Goal: Task Accomplishment & Management: Manage account settings

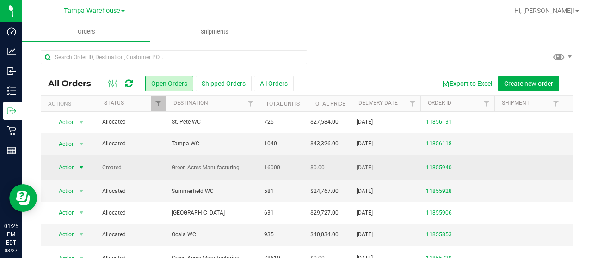
click at [79, 172] on span "select" at bounding box center [82, 167] width 12 height 13
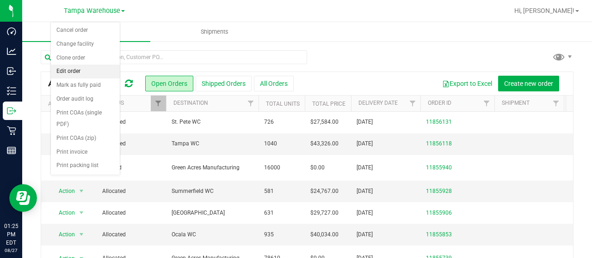
click at [74, 73] on li "Edit order" at bounding box center [85, 72] width 69 height 14
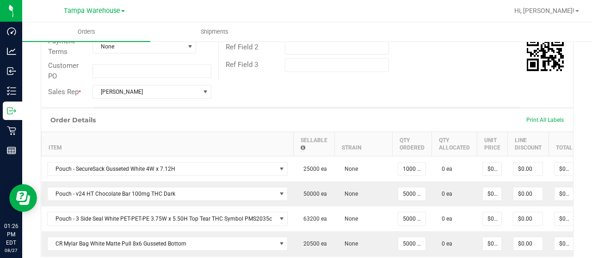
scroll to position [223, 0]
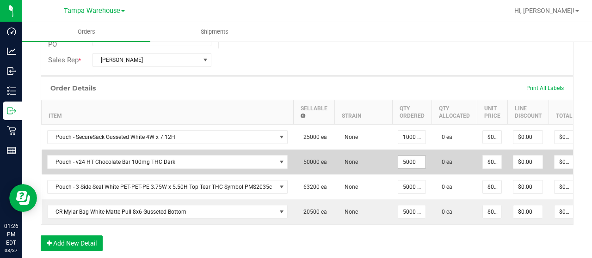
click at [408, 164] on input "5000" at bounding box center [411, 162] width 27 height 13
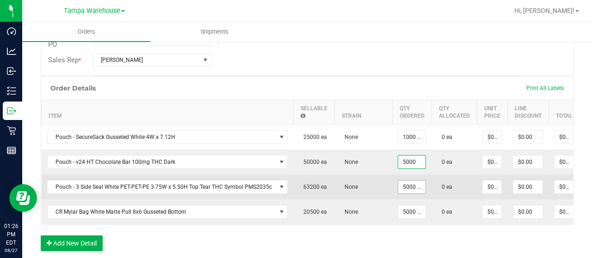
type input "5000 ea"
click at [407, 187] on input "5000" at bounding box center [411, 187] width 27 height 13
type input "6200 ea"
click at [366, 189] on td "None" at bounding box center [363, 187] width 58 height 25
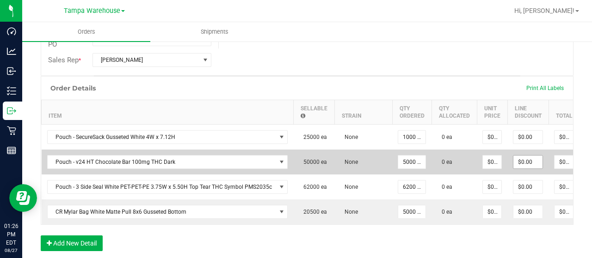
scroll to position [0, 62]
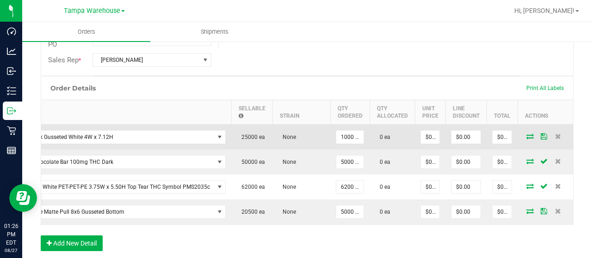
click at [526, 135] on icon at bounding box center [529, 137] width 7 height 6
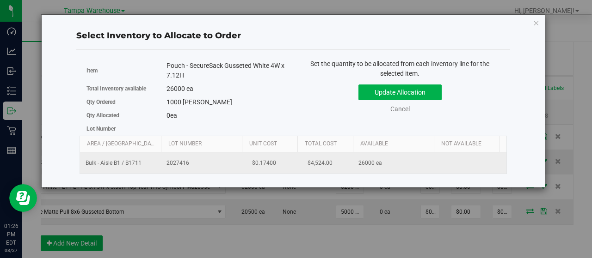
scroll to position [0, 95]
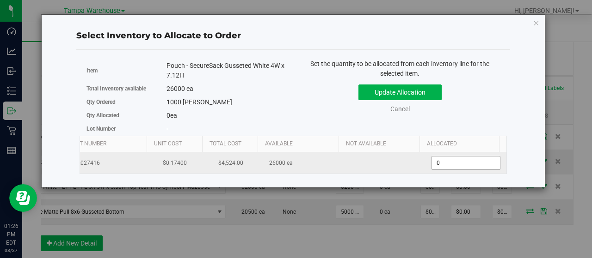
click at [465, 162] on span "0 0" at bounding box center [465, 163] width 69 height 14
click at [465, 162] on input "0" at bounding box center [466, 163] width 68 height 13
type input "1000"
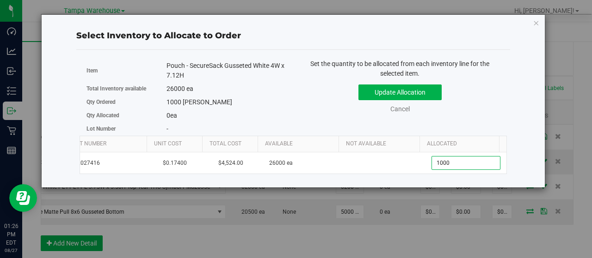
type input "1,000"
click at [332, 121] on div "Set the quantity to be allocated from each inventory line for the selected item…" at bounding box center [400, 91] width 214 height 64
click at [394, 93] on button "Update Allocation" at bounding box center [399, 93] width 83 height 16
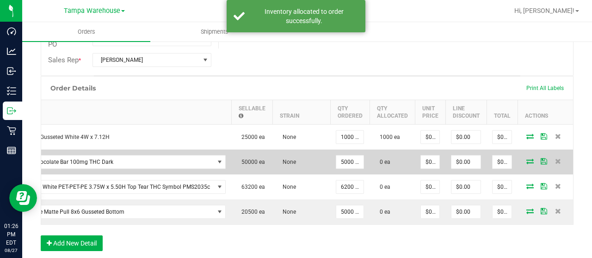
click at [526, 160] on icon at bounding box center [529, 162] width 7 height 6
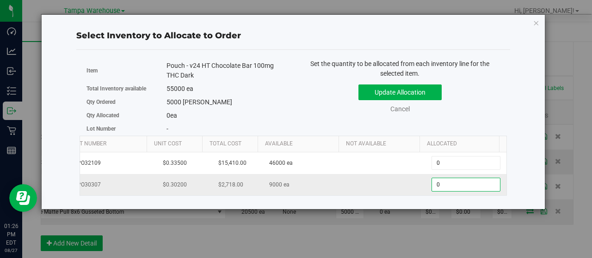
click at [447, 187] on span "0 0" at bounding box center [465, 185] width 69 height 14
click at [447, 187] on input "0" at bounding box center [466, 184] width 68 height 13
type input "5000"
type input "5,000"
click at [286, 88] on div "55000 ea" at bounding box center [226, 89] width 120 height 10
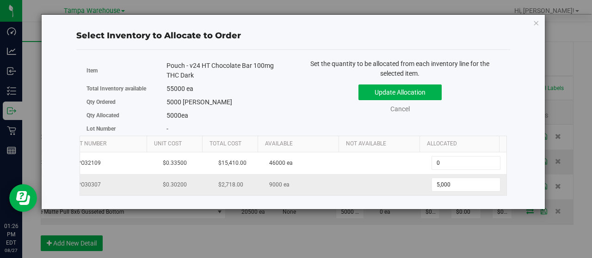
click at [457, 176] on td "5,000 5000" at bounding box center [465, 184] width 81 height 21
click at [462, 184] on span "5,000 5000" at bounding box center [465, 185] width 69 height 14
click at [462, 184] on input "5000" at bounding box center [466, 184] width 68 height 13
type input "4000"
type input "4,000"
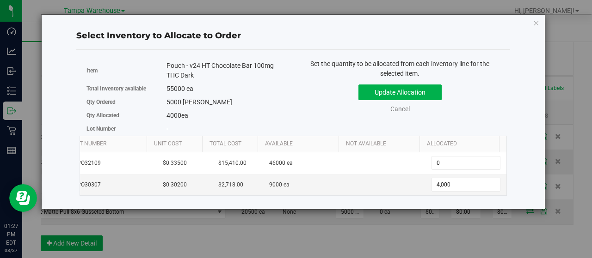
click at [319, 83] on div "Update Allocation Cancel" at bounding box center [400, 97] width 200 height 34
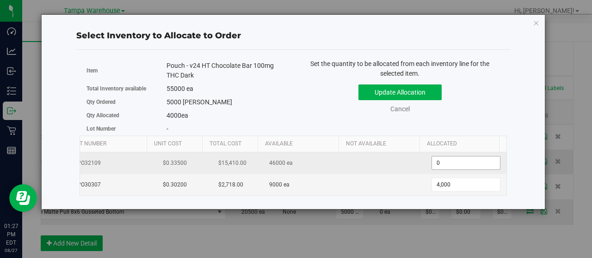
click at [460, 168] on span "0 0" at bounding box center [465, 163] width 69 height 14
click at [460, 168] on input "0" at bounding box center [466, 163] width 68 height 13
type input "1000"
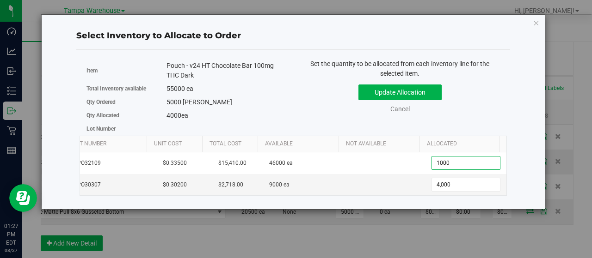
type input "1,000"
click at [332, 118] on div "Set the quantity to be allocated from each inventory line for the selected item…" at bounding box center [400, 91] width 214 height 64
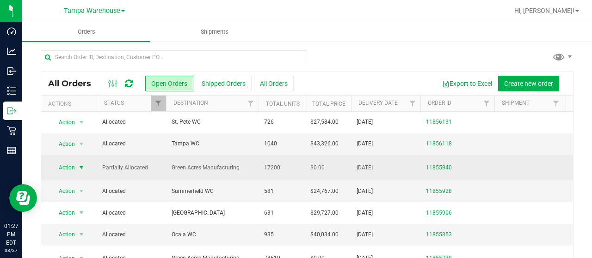
click at [84, 164] on span "select" at bounding box center [81, 167] width 7 height 7
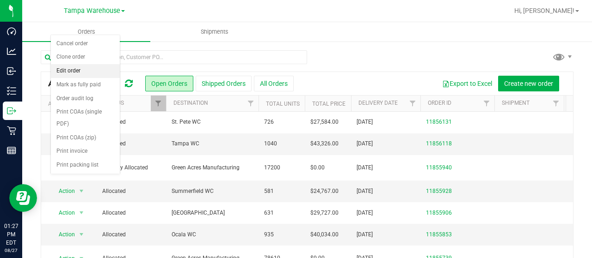
click at [84, 69] on li "Edit order" at bounding box center [85, 71] width 69 height 14
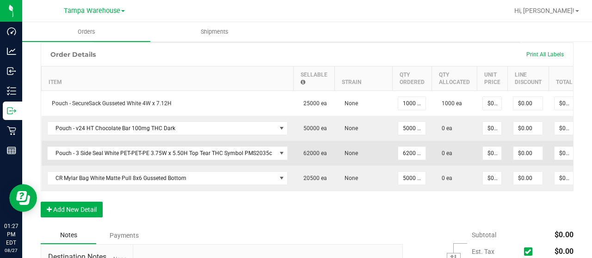
scroll to position [0, 62]
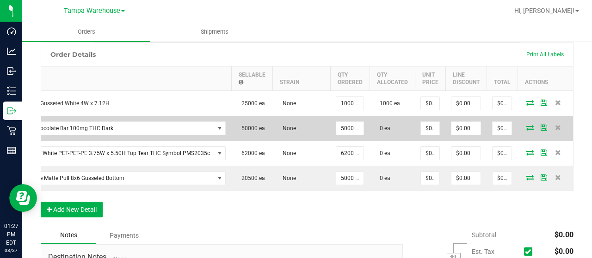
click at [526, 126] on icon at bounding box center [529, 128] width 7 height 6
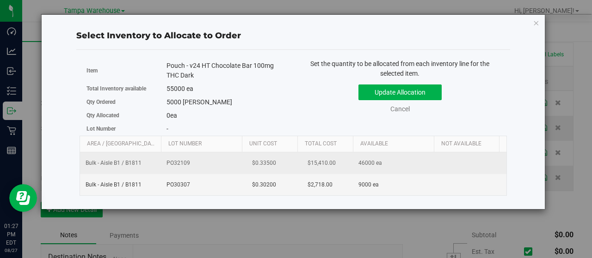
scroll to position [0, 95]
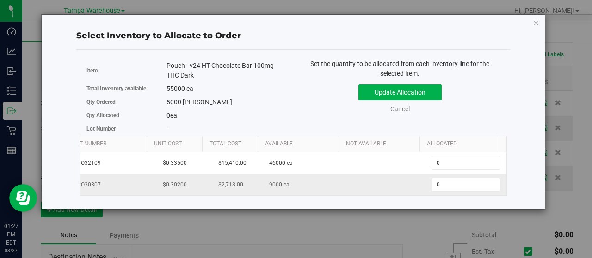
click at [453, 190] on td "0 0" at bounding box center [465, 184] width 81 height 21
click at [450, 189] on span "0 0" at bounding box center [465, 185] width 69 height 14
click at [450, 189] on input "0" at bounding box center [466, 184] width 68 height 13
type input "4000"
type input "4,000"
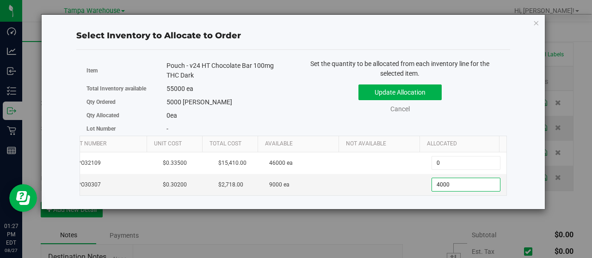
click at [290, 100] on div "Item Pouch - v24 HT Chocolate Bar 100mg THC Dark Total Inventory available 5500…" at bounding box center [187, 97] width 214 height 77
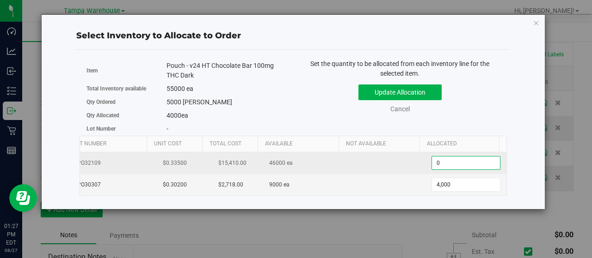
click at [459, 160] on span "0 0" at bounding box center [465, 163] width 69 height 14
click at [459, 160] on input "0" at bounding box center [466, 163] width 68 height 13
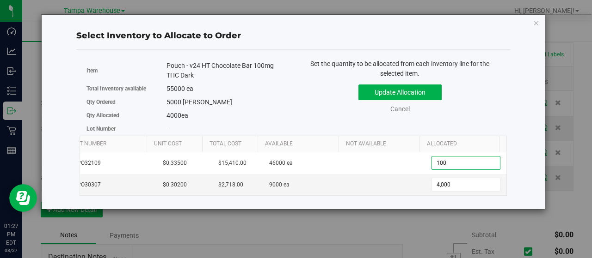
type input "1000"
type input "1,000"
click at [290, 107] on div "Item Pouch - v24 HT Chocolate Bar 100mg THC Dark Total Inventory available 5500…" at bounding box center [187, 97] width 214 height 77
click at [407, 85] on button "Update Allocation" at bounding box center [399, 93] width 83 height 16
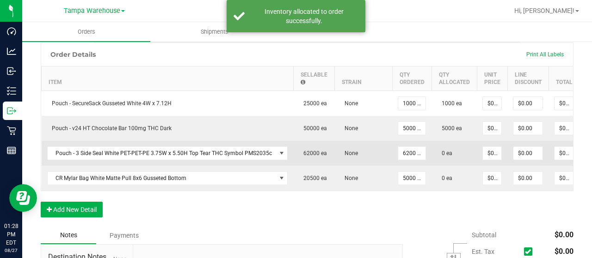
scroll to position [0, 62]
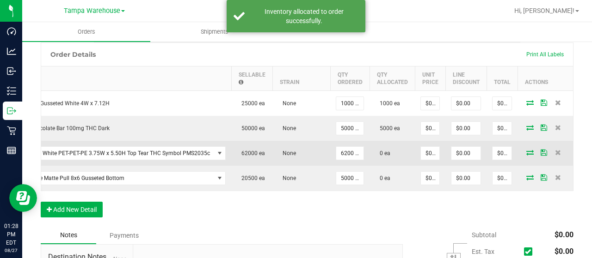
click at [526, 150] on icon at bounding box center [529, 153] width 7 height 6
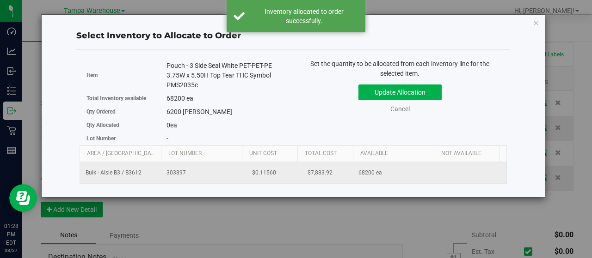
scroll to position [0, 95]
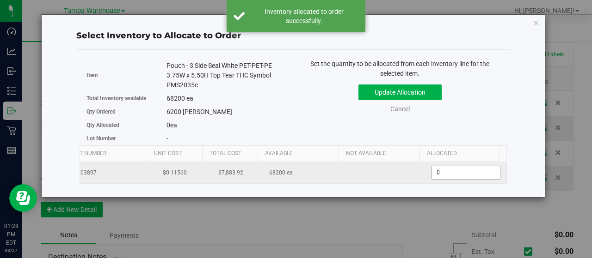
click at [436, 171] on span "0 0" at bounding box center [465, 173] width 69 height 14
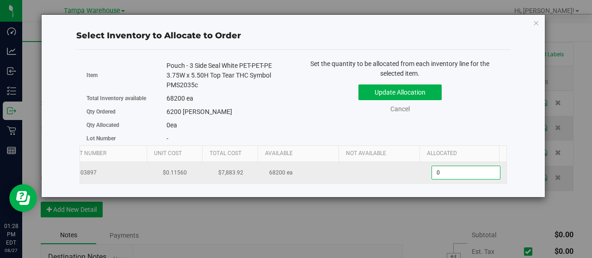
click at [436, 171] on input "0" at bounding box center [466, 172] width 68 height 13
type input "6200"
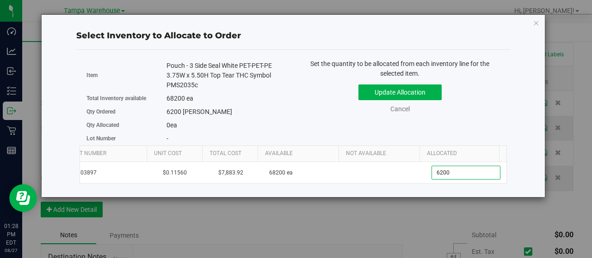
type input "6,200"
click at [264, 87] on div "Pouch - 3 Side Seal White PET-PET-PE 3.75W x 5.50H Top Tear THC Symbol PMS2035c" at bounding box center [226, 75] width 120 height 29
drag, startPoint x: 398, startPoint y: 92, endPoint x: 360, endPoint y: 99, distance: 38.6
click at [360, 99] on button "Update Allocation" at bounding box center [399, 93] width 83 height 16
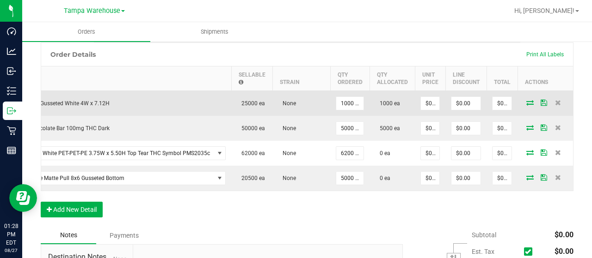
scroll to position [0, 0]
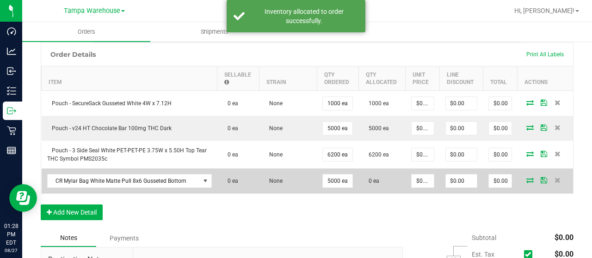
click at [526, 179] on icon at bounding box center [529, 181] width 7 height 6
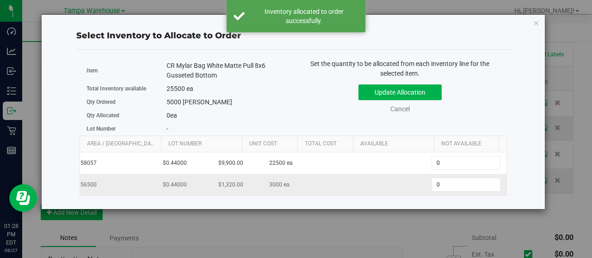
scroll to position [0, 95]
click at [445, 186] on span "0 0" at bounding box center [465, 185] width 69 height 14
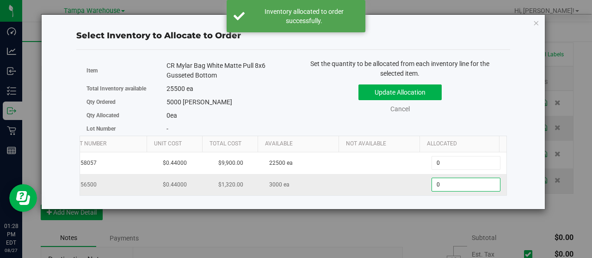
click at [445, 186] on input "0" at bounding box center [466, 184] width 68 height 13
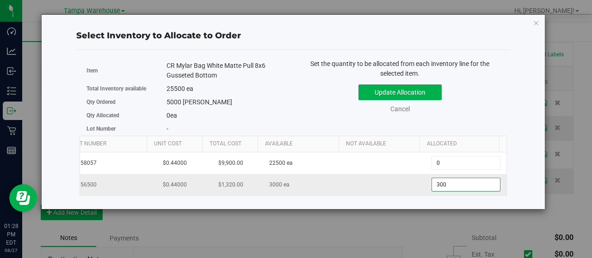
type input "3000"
type input "3,000"
click at [303, 95] on div "Update Allocation Cancel" at bounding box center [400, 97] width 200 height 34
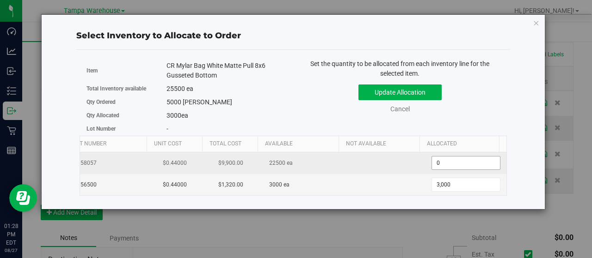
click at [459, 165] on span "0 0" at bounding box center [465, 163] width 69 height 14
drag, startPoint x: 459, startPoint y: 165, endPoint x: 460, endPoint y: 154, distance: 10.8
click at [460, 154] on td "0 0" at bounding box center [465, 164] width 81 height 22
type input "2000"
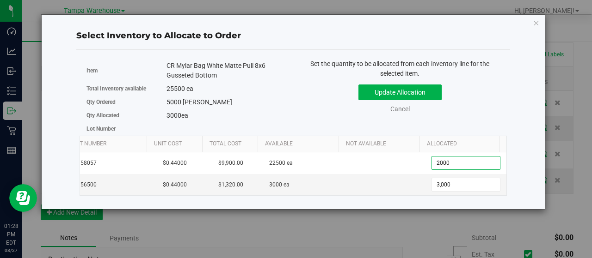
type input "2,000"
click at [284, 93] on div "Total Inventory available 25500 ea" at bounding box center [186, 88] width 200 height 13
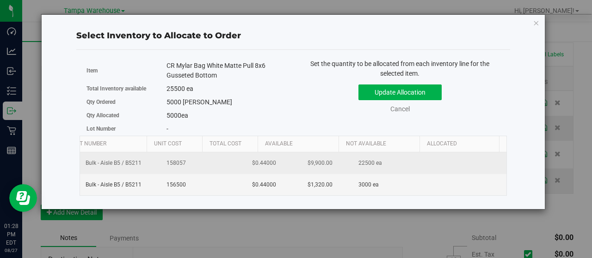
scroll to position [0, 0]
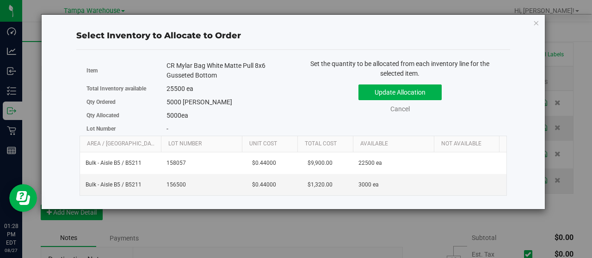
click at [287, 98] on div "Item CR Mylar Bag White Matte Pull 8x6 Gusseted Bottom Total Inventory availabl…" at bounding box center [187, 97] width 214 height 77
click at [421, 88] on button "Update Allocation" at bounding box center [399, 93] width 83 height 16
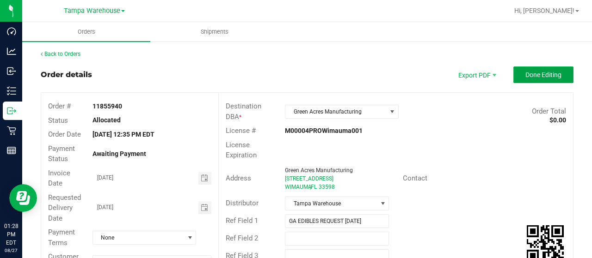
click at [541, 68] on button "Done Editing" at bounding box center [543, 75] width 60 height 17
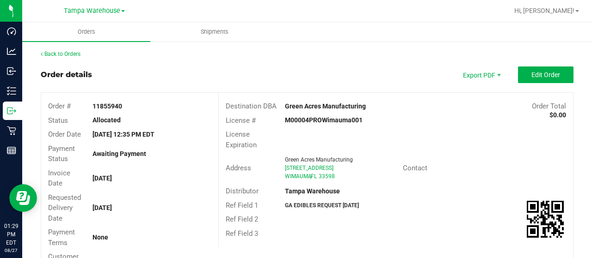
click at [66, 58] on div "Back to Orders" at bounding box center [307, 54] width 533 height 8
click at [71, 55] on link "Back to Orders" at bounding box center [61, 54] width 40 height 6
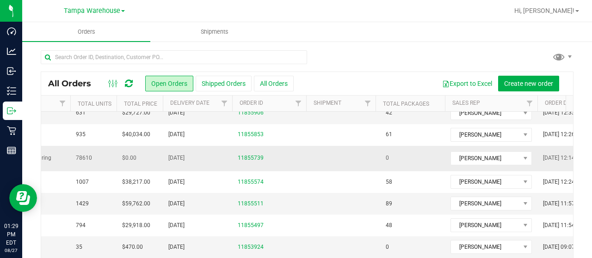
scroll to position [0, 199]
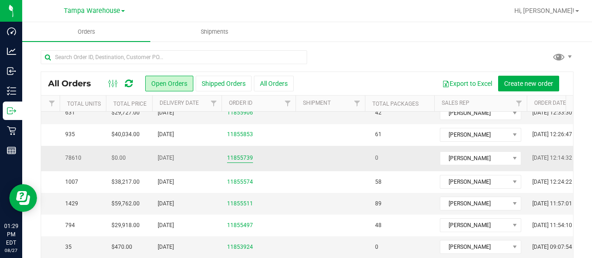
click at [239, 157] on link "11855739" at bounding box center [240, 158] width 26 height 9
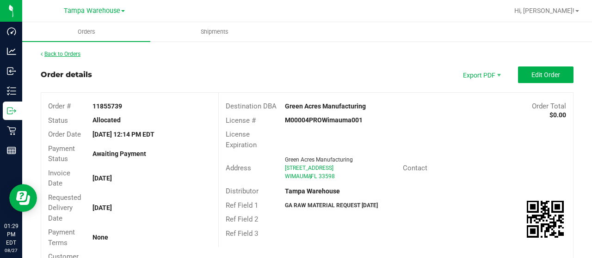
click at [69, 56] on link "Back to Orders" at bounding box center [61, 54] width 40 height 6
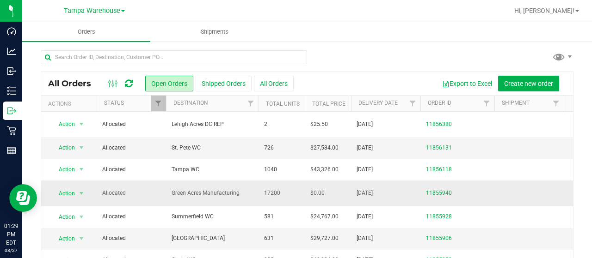
click at [228, 186] on td "Green Acres Manufacturing" at bounding box center [212, 193] width 92 height 25
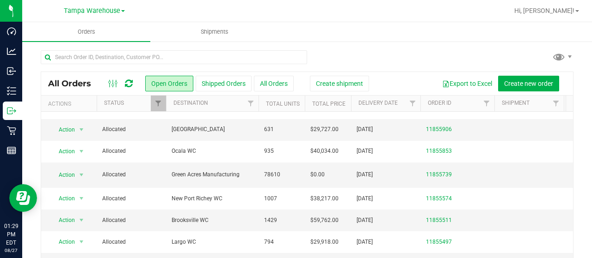
scroll to position [107, 0]
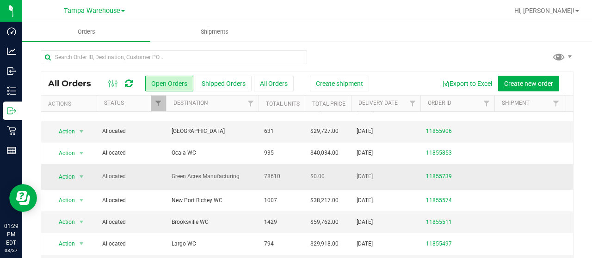
click at [239, 185] on td "Green Acres Manufacturing" at bounding box center [212, 177] width 92 height 25
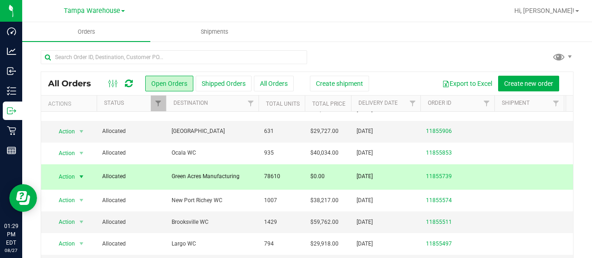
scroll to position [0, 0]
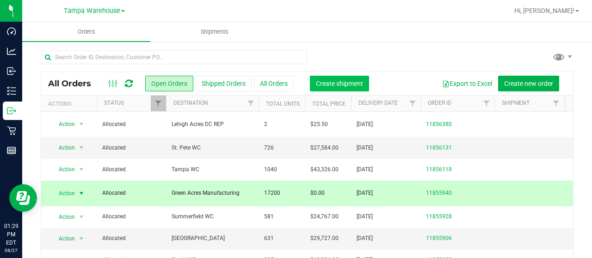
click at [345, 80] on span "Create shipment" at bounding box center [339, 83] width 47 height 7
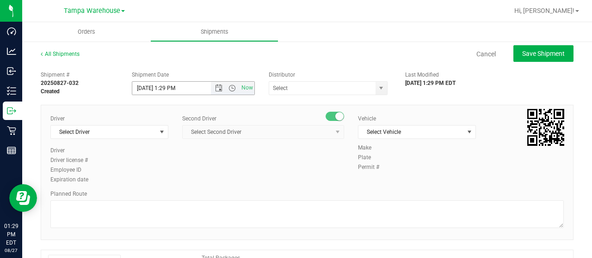
click at [219, 92] on span "Now" at bounding box center [232, 88] width 43 height 13
click at [215, 90] on span "Open the date view" at bounding box center [218, 88] width 7 height 7
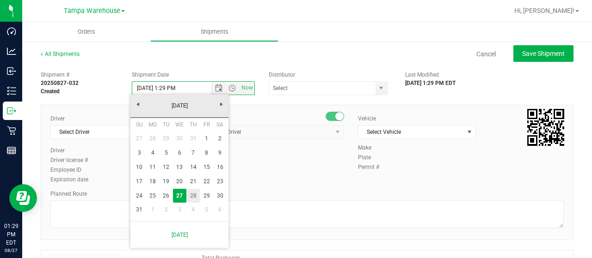
click at [190, 195] on link "28" at bounding box center [192, 196] width 13 height 14
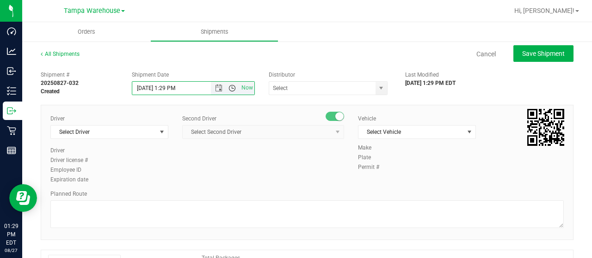
click at [232, 89] on span "Open the time view" at bounding box center [231, 88] width 7 height 7
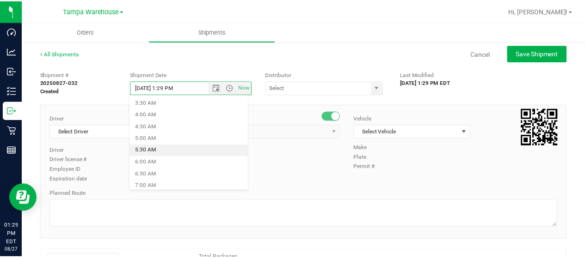
scroll to position [84, 0]
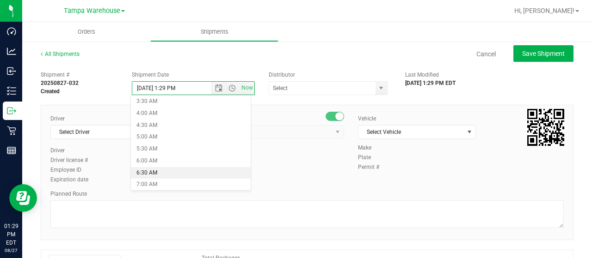
click at [155, 174] on li "6:30 AM" at bounding box center [190, 173] width 119 height 12
type input "[DATE] 6:30 AM"
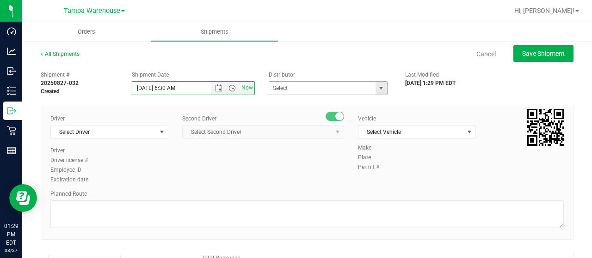
click at [377, 86] on span "select" at bounding box center [380, 88] width 7 height 7
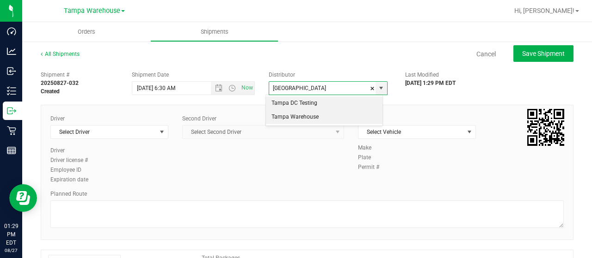
click at [342, 118] on li "Tampa Warehouse" at bounding box center [324, 117] width 117 height 14
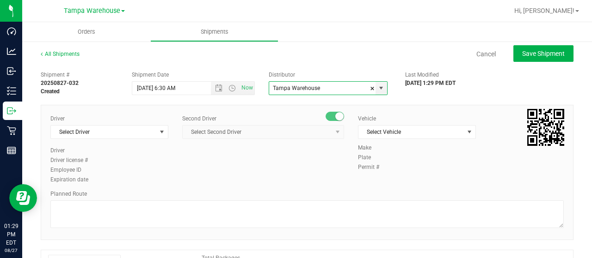
type input "Tampa Warehouse"
click at [116, 130] on span "Select Driver" at bounding box center [103, 132] width 105 height 13
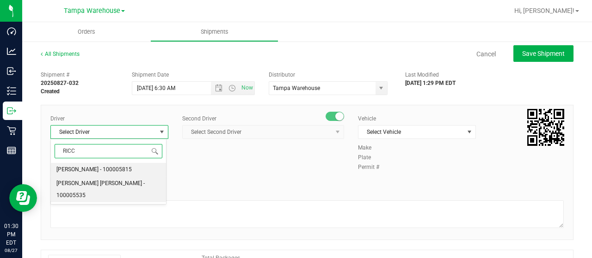
click at [79, 185] on span "[PERSON_NAME] [PERSON_NAME] - 100005535" at bounding box center [108, 190] width 104 height 24
type input "RICC"
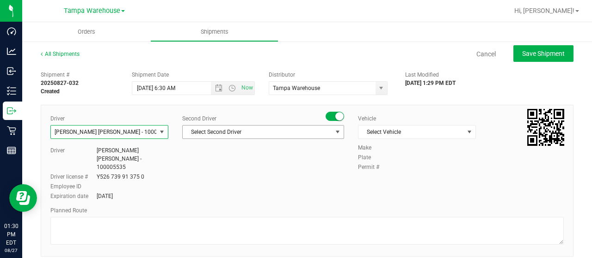
click at [263, 128] on span "Select Second Driver" at bounding box center [257, 132] width 149 height 13
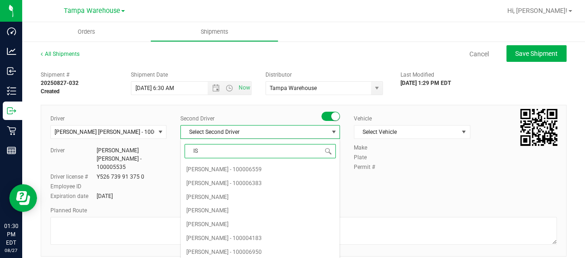
type input "ISA"
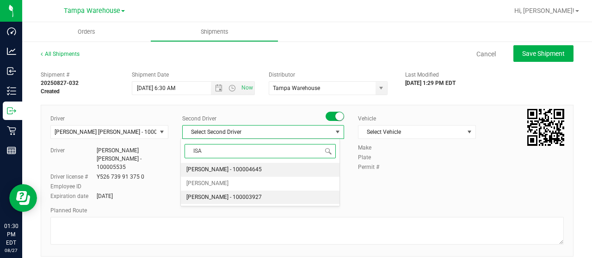
click at [218, 197] on span "[PERSON_NAME] - 100003927" at bounding box center [223, 198] width 75 height 12
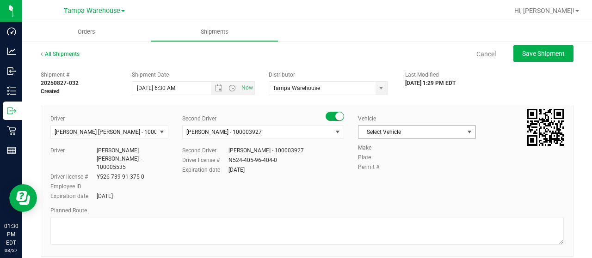
drag, startPoint x: 413, startPoint y: 140, endPoint x: 422, endPoint y: 135, distance: 10.2
click at [422, 135] on div "Vehicle Select Vehicle Select Vehicle BT Vehicle FL-CHEROKEE-02 [GEOGRAPHIC_DAT…" at bounding box center [417, 129] width 132 height 29
click at [422, 135] on span "Select Vehicle" at bounding box center [410, 132] width 105 height 13
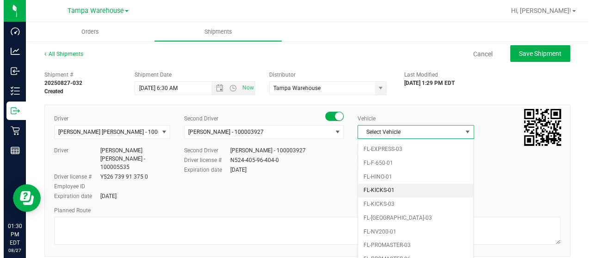
scroll to position [232, 0]
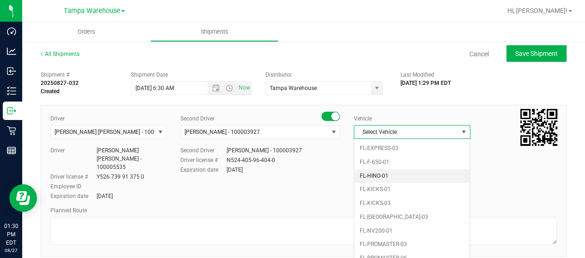
click at [386, 170] on li "FL-HINO-01" at bounding box center [411, 177] width 115 height 14
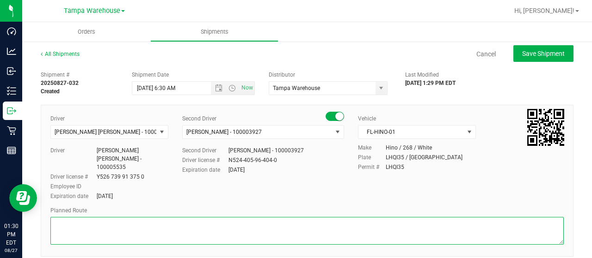
click at [271, 226] on textarea at bounding box center [306, 231] width 513 height 28
click at [92, 223] on textarea at bounding box center [306, 231] width 513 height 28
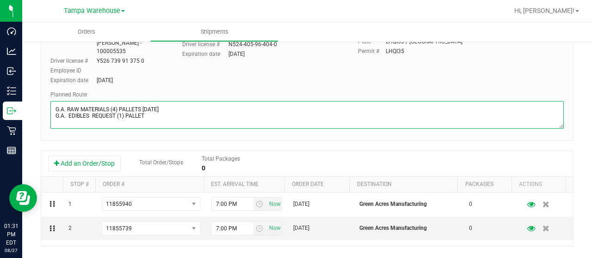
scroll to position [117, 0]
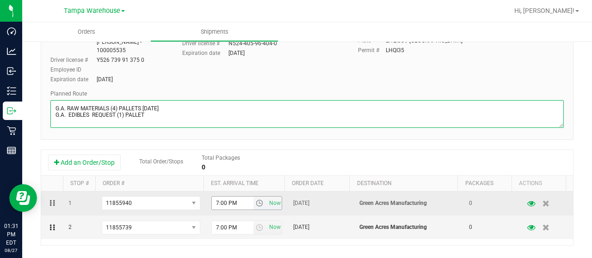
click at [256, 200] on span "select" at bounding box center [259, 203] width 7 height 7
type textarea "G.A. RAW MATERIALS (4) PALLETS [DATE] G.A. EDIBLES REQUEST (1) PALLET"
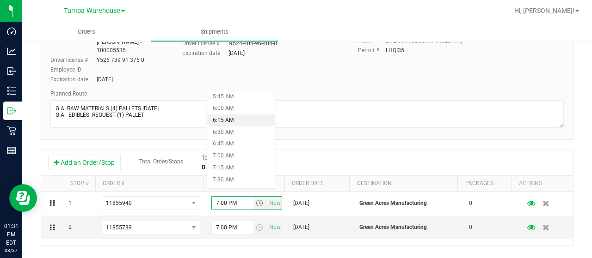
scroll to position [280, 0]
click at [238, 147] on li "7:00 AM" at bounding box center [241, 153] width 68 height 12
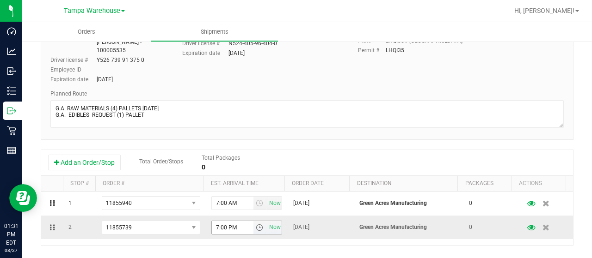
click at [255, 225] on span "select" at bounding box center [259, 227] width 13 height 13
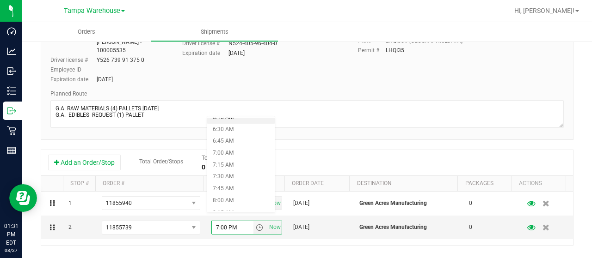
scroll to position [312, 0]
click at [233, 144] on li "7:00 AM" at bounding box center [241, 145] width 68 height 12
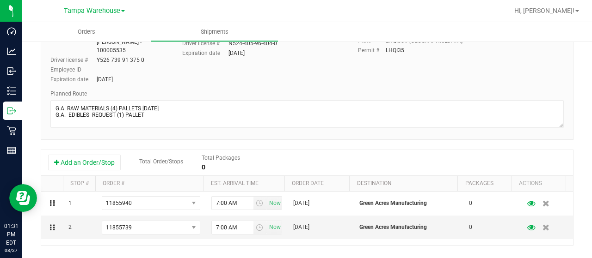
click at [285, 159] on div "Add an Order/Stop Total Order/Stops Total Packages 0" at bounding box center [307, 163] width 518 height 16
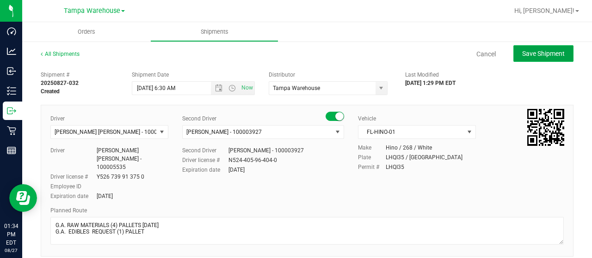
click at [526, 54] on span "Save Shipment" at bounding box center [543, 53] width 43 height 7
type input "[DATE] 10:30 AM"
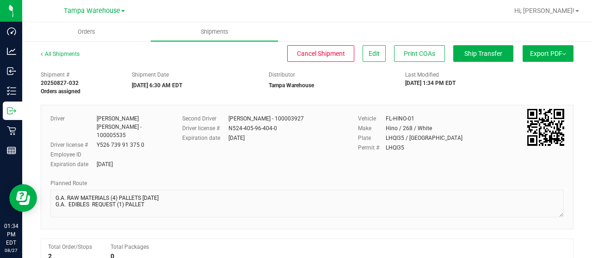
click at [536, 55] on span "Export PDF" at bounding box center [548, 53] width 36 height 7
click at [536, 87] on div "Manifest by Lot" at bounding box center [547, 88] width 85 height 6
